Goal: Check status: Check status

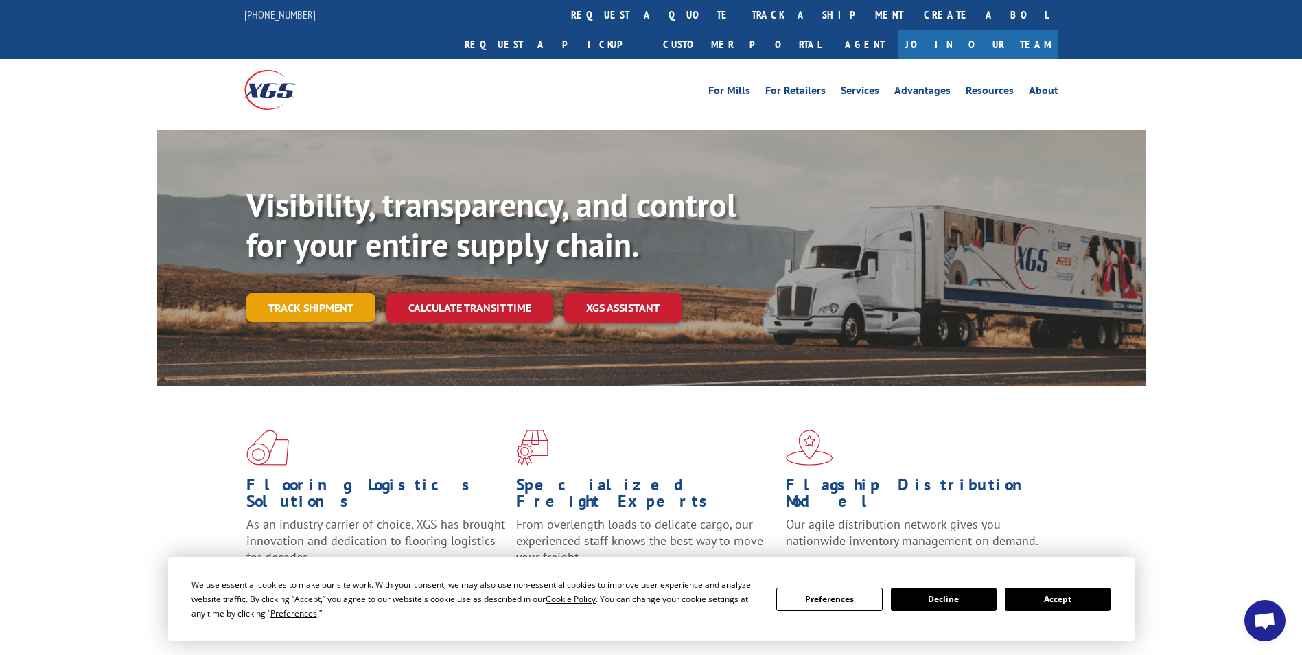
click at [295, 293] on link "Track shipment" at bounding box center [310, 307] width 129 height 29
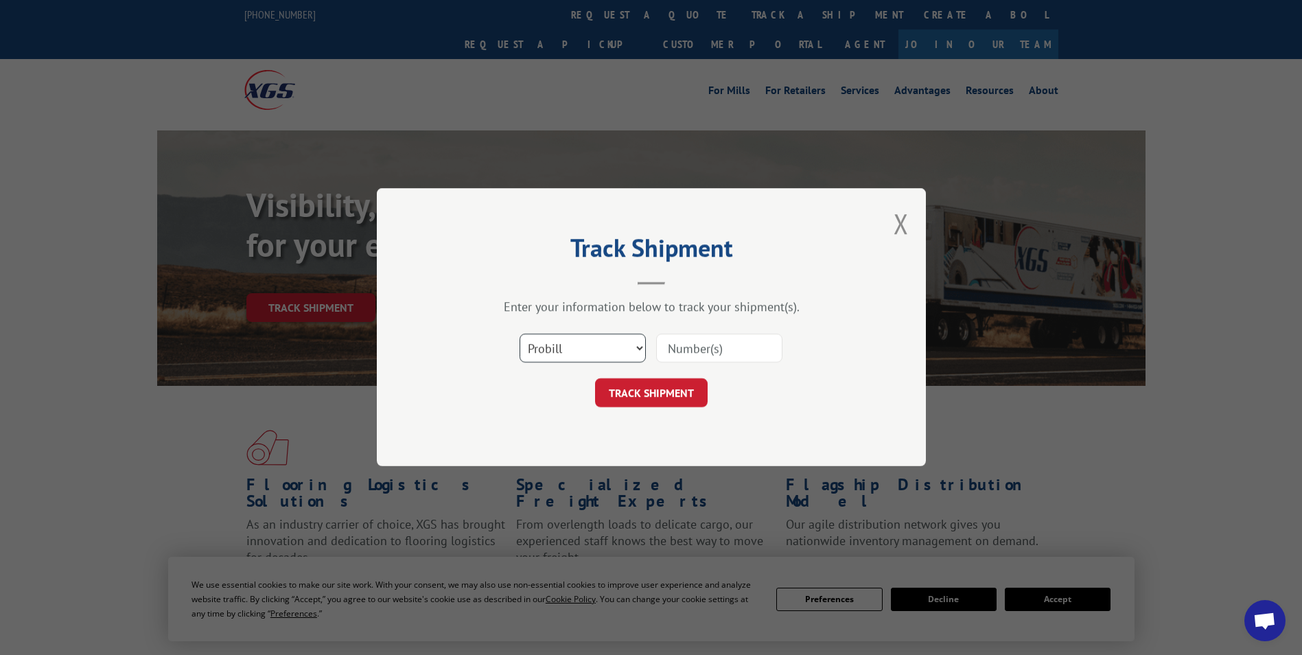
drag, startPoint x: 596, startPoint y: 348, endPoint x: 597, endPoint y: 360, distance: 12.4
click at [597, 347] on select "Select category... Probill BOL PO" at bounding box center [582, 348] width 126 height 29
select select "bol"
click at [519, 334] on select "Select category... Probill BOL PO" at bounding box center [582, 348] width 126 height 29
click at [672, 359] on input at bounding box center [719, 348] width 126 height 29
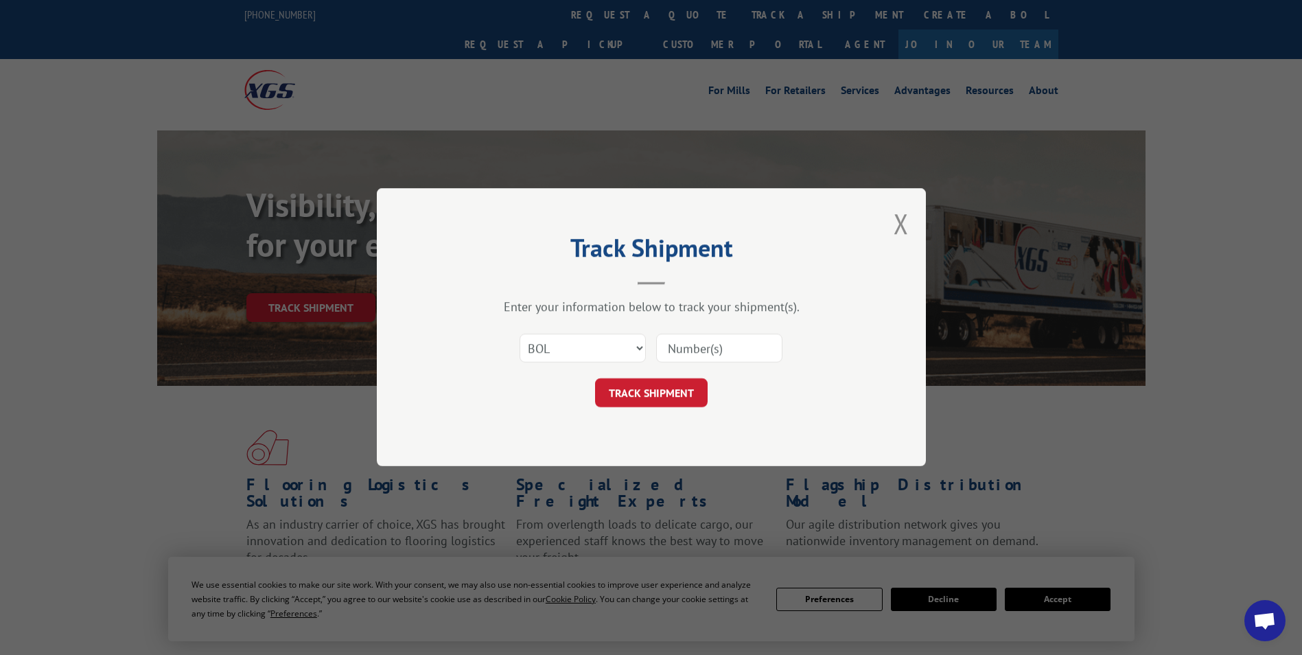
type input "2874309"
click at [648, 388] on button "TRACK SHIPMENT" at bounding box center [651, 393] width 113 height 29
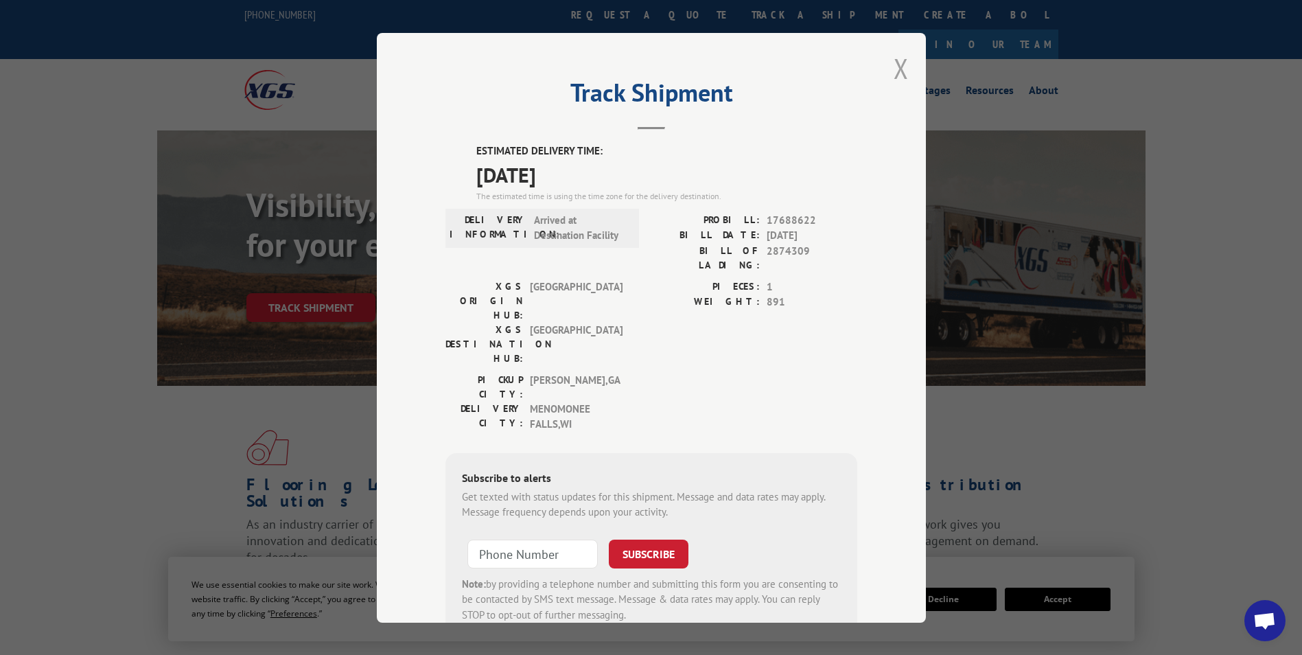
click at [901, 75] on button "Close modal" at bounding box center [900, 68] width 15 height 36
